Goal: Navigation & Orientation: Find specific page/section

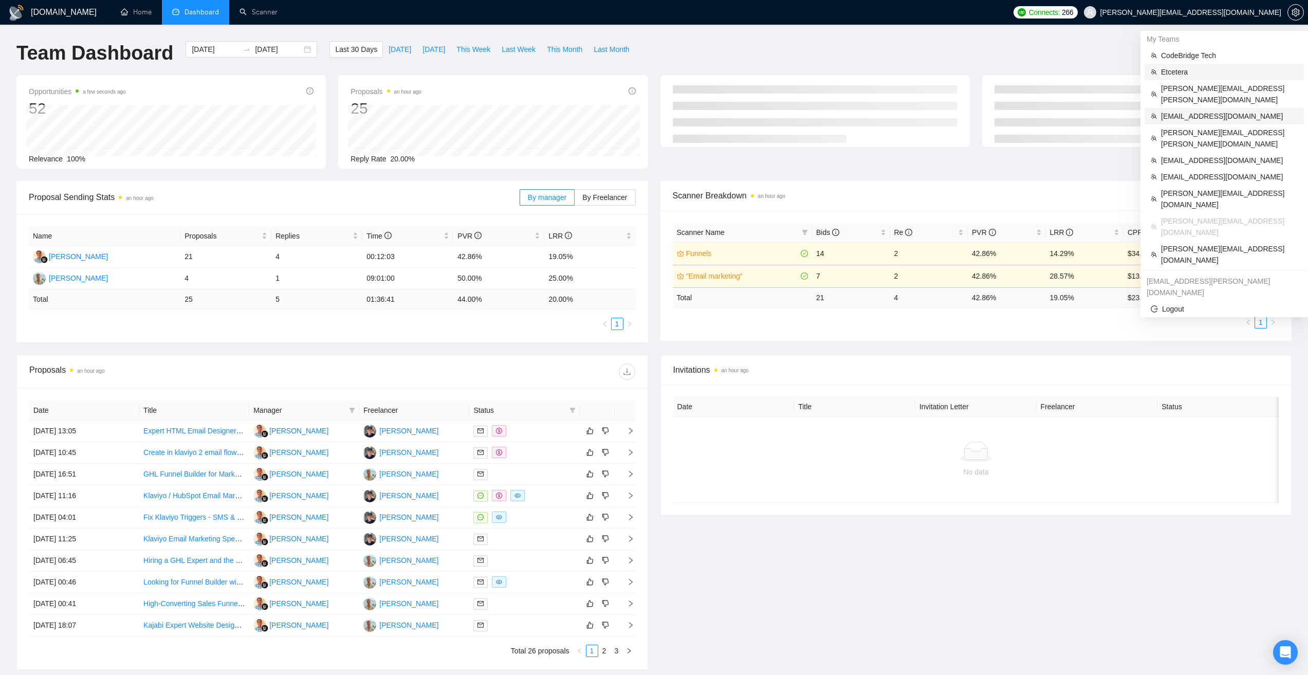
click at [1201, 108] on li "[EMAIL_ADDRESS][DOMAIN_NAME]" at bounding box center [1223, 116] width 159 height 16
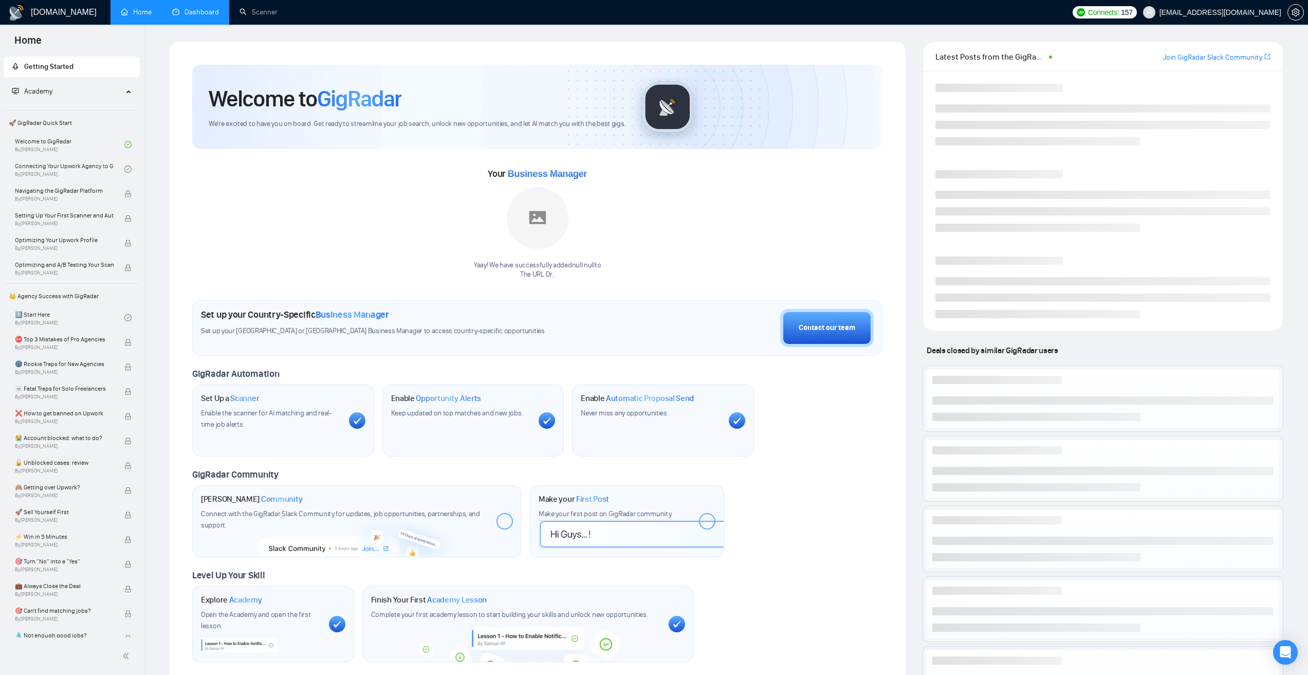
click at [195, 12] on link "Dashboard" at bounding box center [195, 12] width 47 height 9
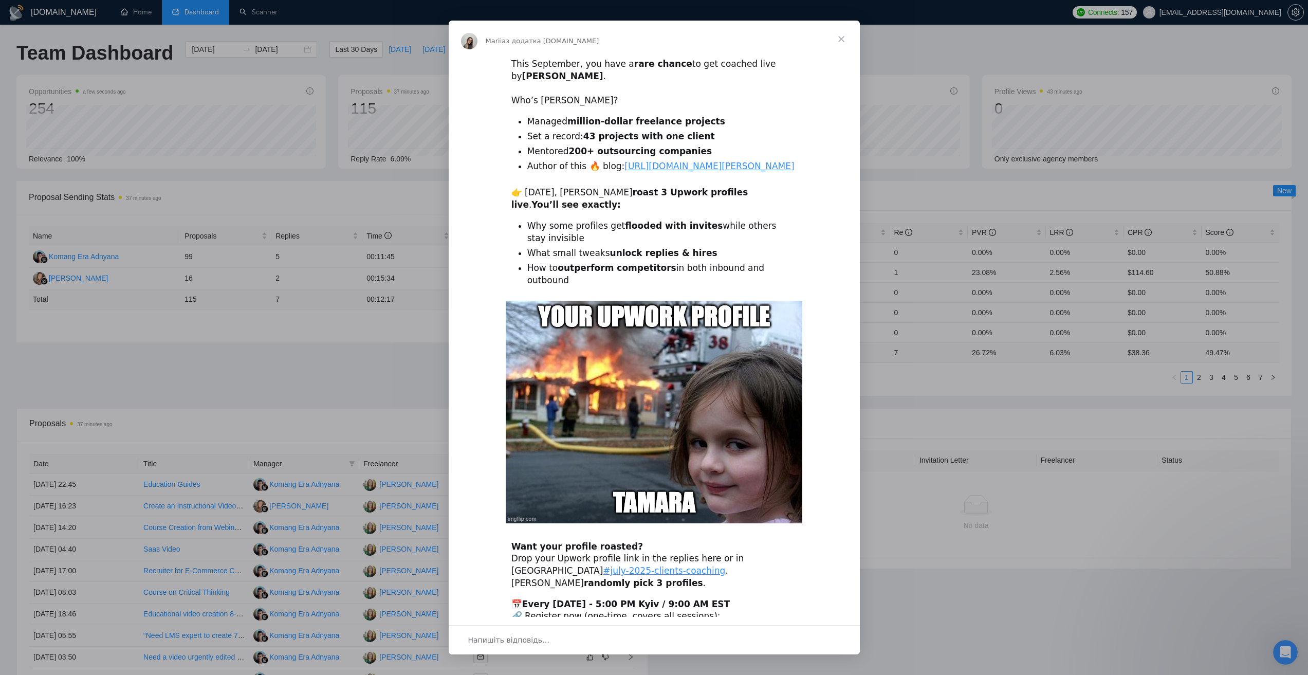
click at [842, 37] on span "Закрити" at bounding box center [841, 39] width 37 height 37
